Goal: Transaction & Acquisition: Purchase product/service

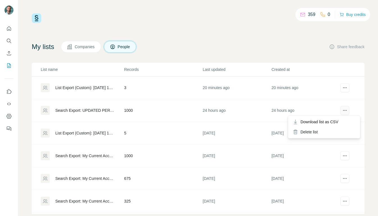
click at [344, 109] on icon "actions" at bounding box center [345, 111] width 6 height 6
click at [106, 110] on div "Search Export: UPDATED PERSONAS 9.25, My Current Accounts - 01/10/2025 18:38" at bounding box center [84, 111] width 59 height 6
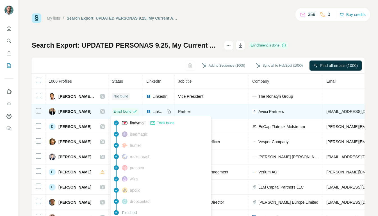
click at [123, 111] on span "Email found" at bounding box center [122, 111] width 18 height 5
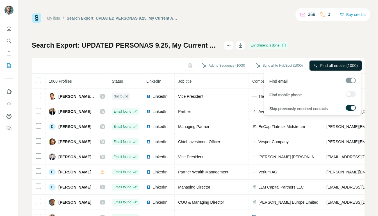
click at [322, 64] on span "Find all emails (1000)" at bounding box center [339, 66] width 38 height 6
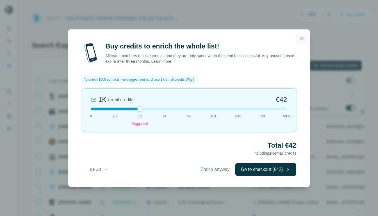
click at [301, 37] on icon "button" at bounding box center [302, 39] width 6 height 6
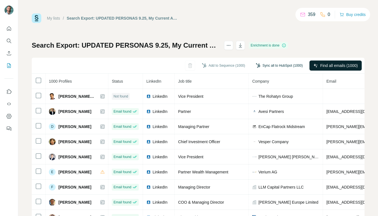
click at [269, 66] on button "Sync all to HubSpot (1000)" at bounding box center [279, 65] width 55 height 8
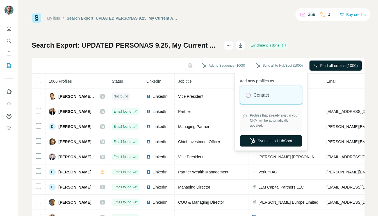
click at [271, 141] on button "Sync all to HubSpot" at bounding box center [271, 141] width 62 height 11
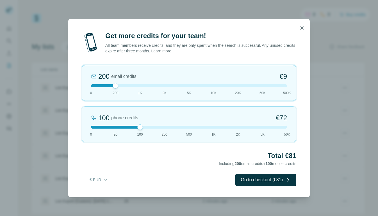
drag, startPoint x: 115, startPoint y: 127, endPoint x: 130, endPoint y: 125, distance: 15.2
click at [130, 125] on div "100 phone credits €72 0 20 100 200 500 1K 2K 5K 50K" at bounding box center [189, 125] width 214 height 36
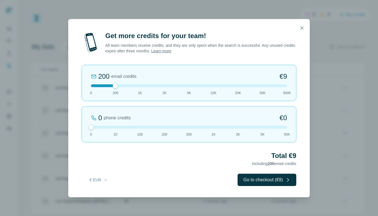
drag, startPoint x: 139, startPoint y: 127, endPoint x: 97, endPoint y: 125, distance: 41.6
click at [97, 125] on div "0 phone credits €0 0 20 100 200 500 1K 2K 5K 50K" at bounding box center [189, 125] width 214 height 36
drag, startPoint x: 115, startPoint y: 86, endPoint x: 122, endPoint y: 86, distance: 7.0
click at [122, 86] on div at bounding box center [189, 85] width 196 height 3
click at [129, 84] on div "200 email credits €9 0 200 1K 2K 5K 10K 20K 50K 500K" at bounding box center [189, 83] width 214 height 36
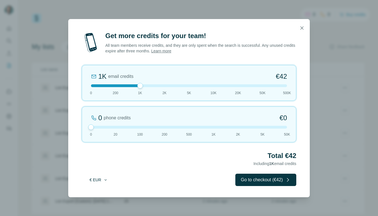
click at [92, 182] on button "€ EUR" at bounding box center [99, 180] width 26 height 10
click at [91, 202] on div "$ USD € EUR" at bounding box center [110, 197] width 57 height 23
click at [100, 180] on button "€ EUR" at bounding box center [99, 180] width 26 height 10
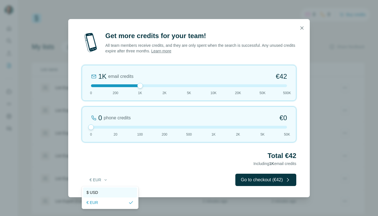
click at [99, 191] on div "$ USD" at bounding box center [109, 193] width 47 height 6
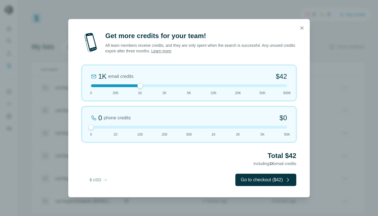
click at [120, 85] on div at bounding box center [189, 85] width 196 height 3
click at [109, 73] on div "200" at bounding box center [103, 76] width 11 height 9
click at [109, 77] on div "200" at bounding box center [103, 76] width 11 height 9
click at [119, 87] on div "200 email credits $9 0 200 1K 2K 5K 10K 20K 50K 500K" at bounding box center [189, 83] width 214 height 36
click at [124, 85] on div at bounding box center [189, 85] width 196 height 3
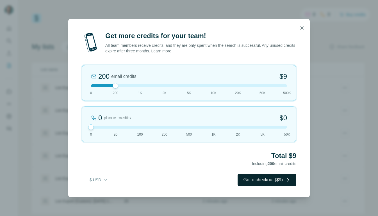
click at [268, 181] on button "Go to checkout ($9)" at bounding box center [266, 180] width 59 height 12
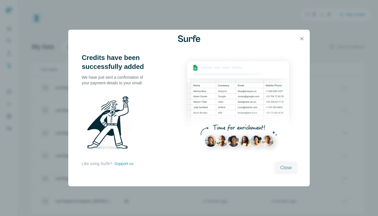
click at [283, 166] on span "Close" at bounding box center [286, 168] width 12 height 7
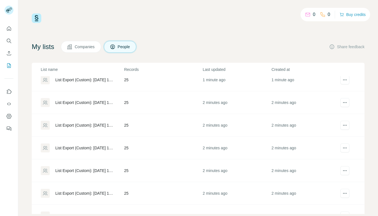
scroll to position [8, 0]
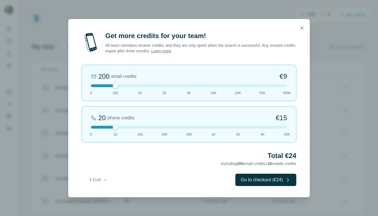
click at [94, 126] on div at bounding box center [189, 127] width 196 height 3
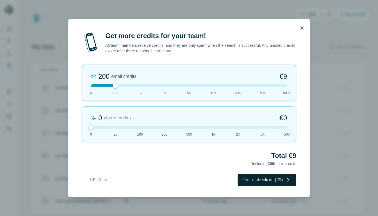
click at [246, 183] on button "Go to checkout (€9)" at bounding box center [266, 180] width 59 height 12
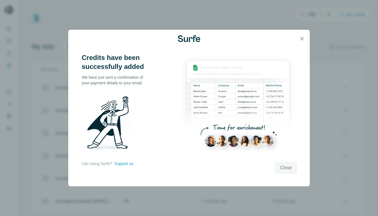
click at [287, 169] on span "Close" at bounding box center [286, 168] width 12 height 7
